Goal: Navigation & Orientation: Find specific page/section

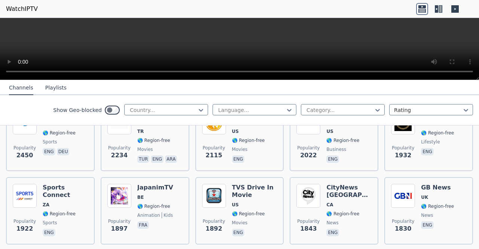
scroll to position [299, 0]
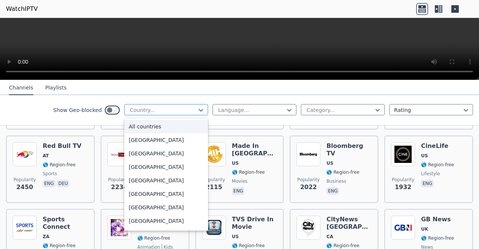
click at [171, 113] on div at bounding box center [163, 109] width 68 height 7
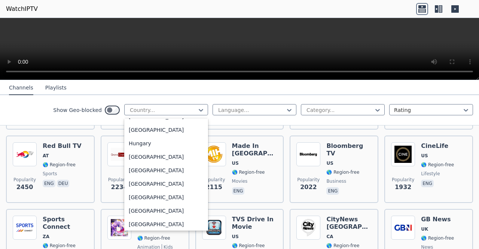
scroll to position [1159, 0]
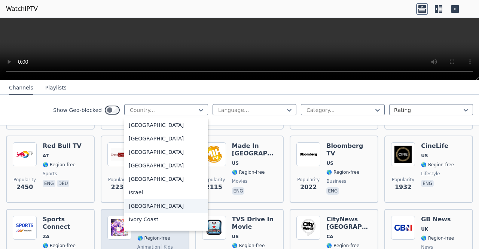
click at [133, 212] on div "[GEOGRAPHIC_DATA]" at bounding box center [166, 205] width 84 height 13
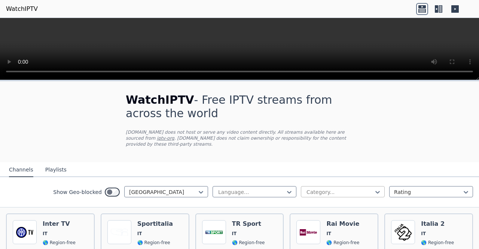
click at [376, 189] on div "Category..." at bounding box center [343, 191] width 84 height 11
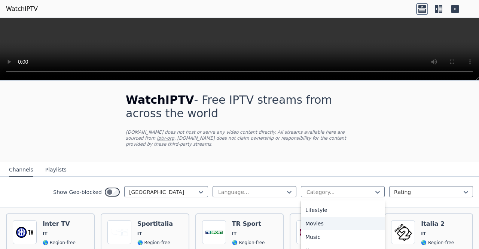
scroll to position [299, 0]
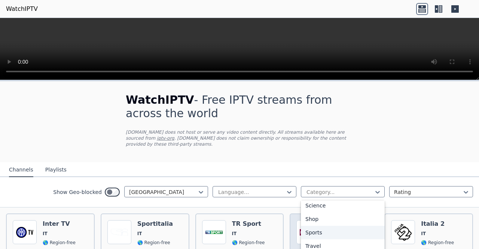
click at [333, 226] on div "Sports" at bounding box center [343, 232] width 84 height 13
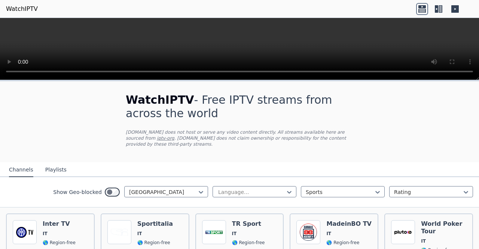
scroll to position [66, 0]
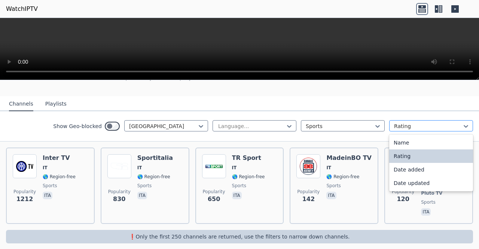
click at [412, 122] on div at bounding box center [428, 125] width 68 height 7
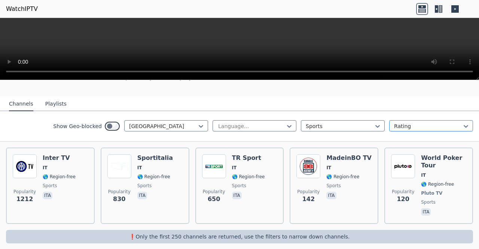
click at [412, 122] on div at bounding box center [428, 125] width 68 height 7
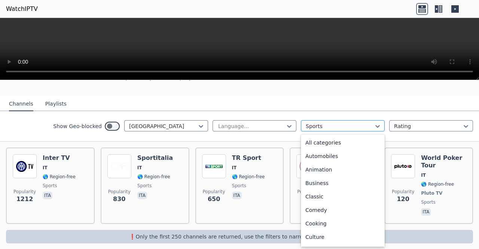
click at [352, 122] on div at bounding box center [340, 125] width 68 height 7
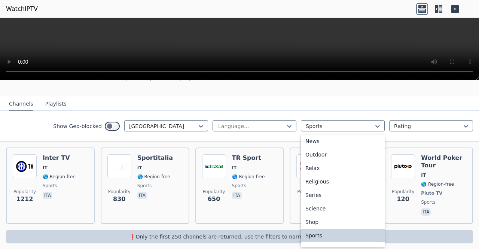
scroll to position [254, 0]
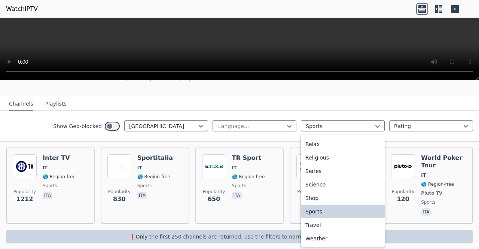
click at [322, 205] on div "Sports" at bounding box center [343, 211] width 84 height 13
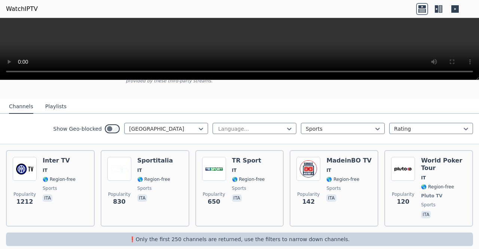
scroll to position [66, 0]
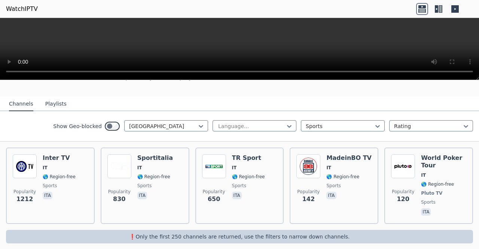
click at [46, 98] on button "Playlists" at bounding box center [55, 104] width 21 height 14
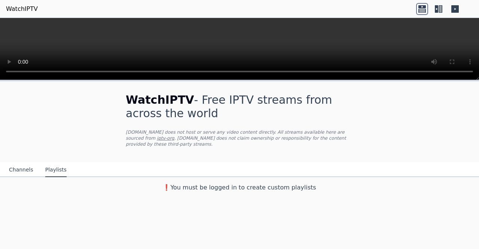
scroll to position [0, 0]
click at [16, 163] on button "Channels" at bounding box center [21, 170] width 24 height 14
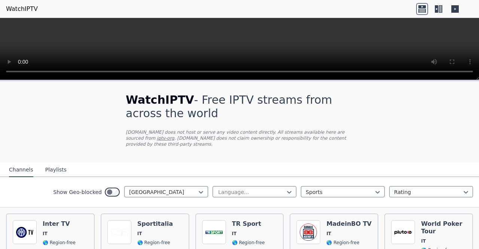
scroll to position [66, 0]
